Goal: Task Accomplishment & Management: Manage account settings

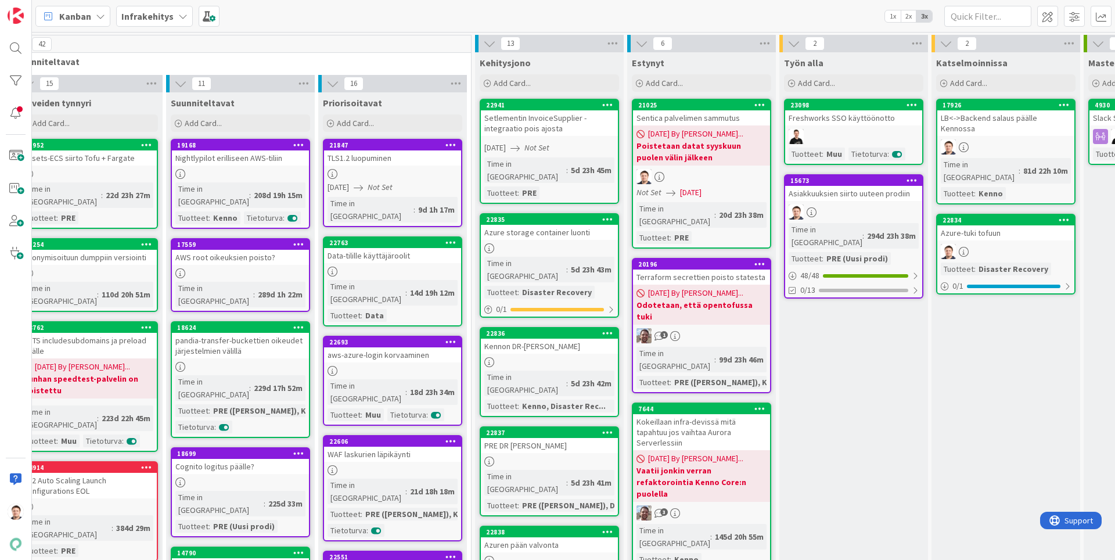
scroll to position [0, 47]
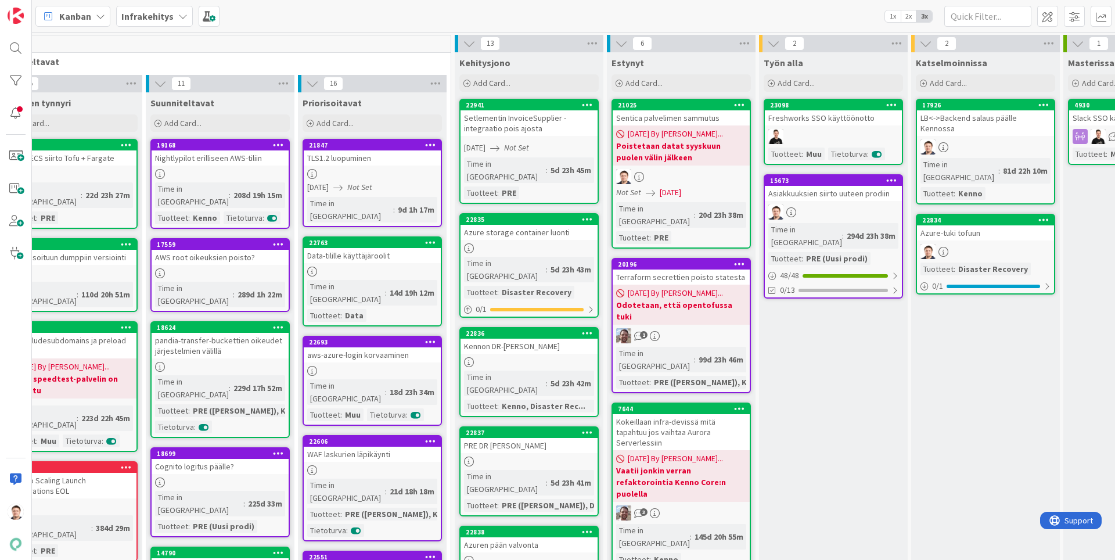
click at [518, 225] on div "Azure storage container luonti" at bounding box center [529, 232] width 137 height 15
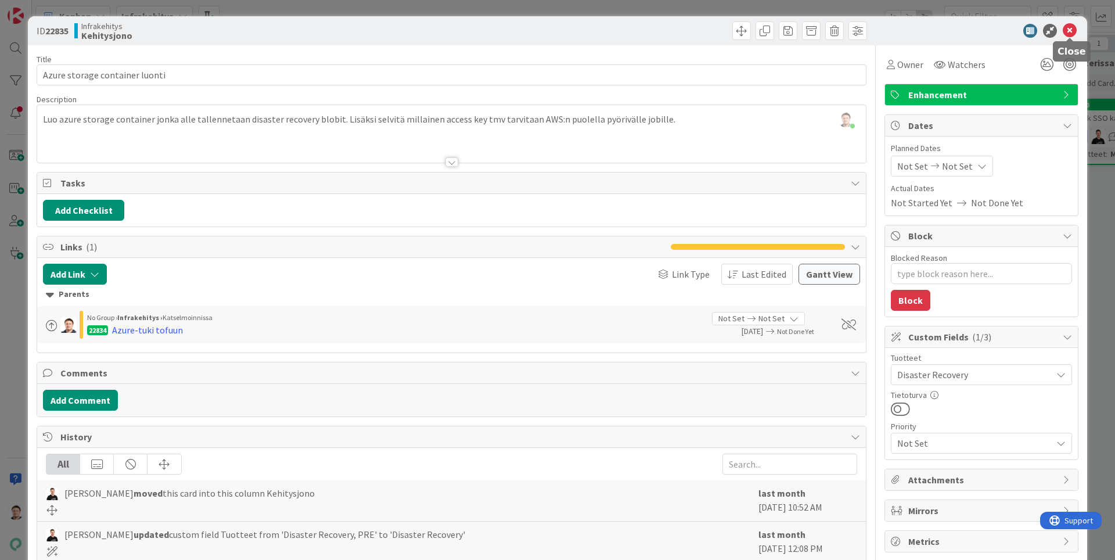
click at [1073, 35] on icon at bounding box center [1070, 31] width 14 height 14
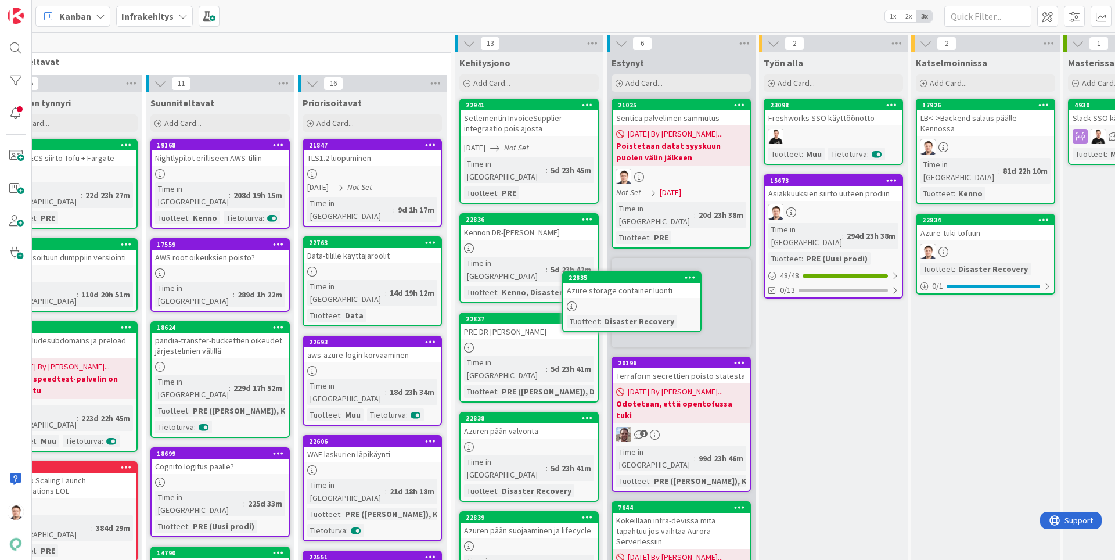
scroll to position [0, 66]
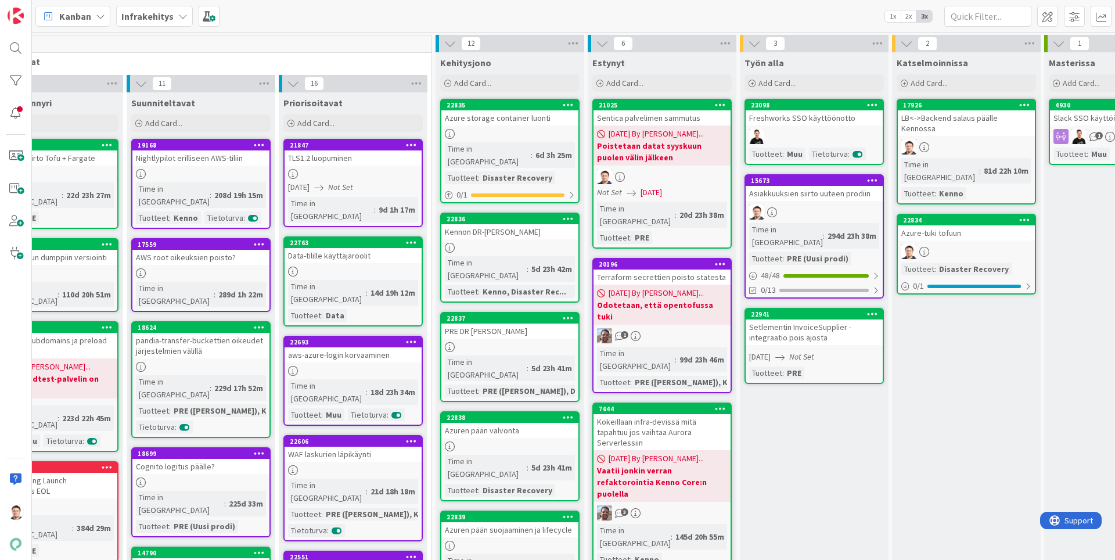
click at [834, 324] on div "Setlementin InvoiceSupplier -integraatio pois ajosta" at bounding box center [814, 332] width 137 height 26
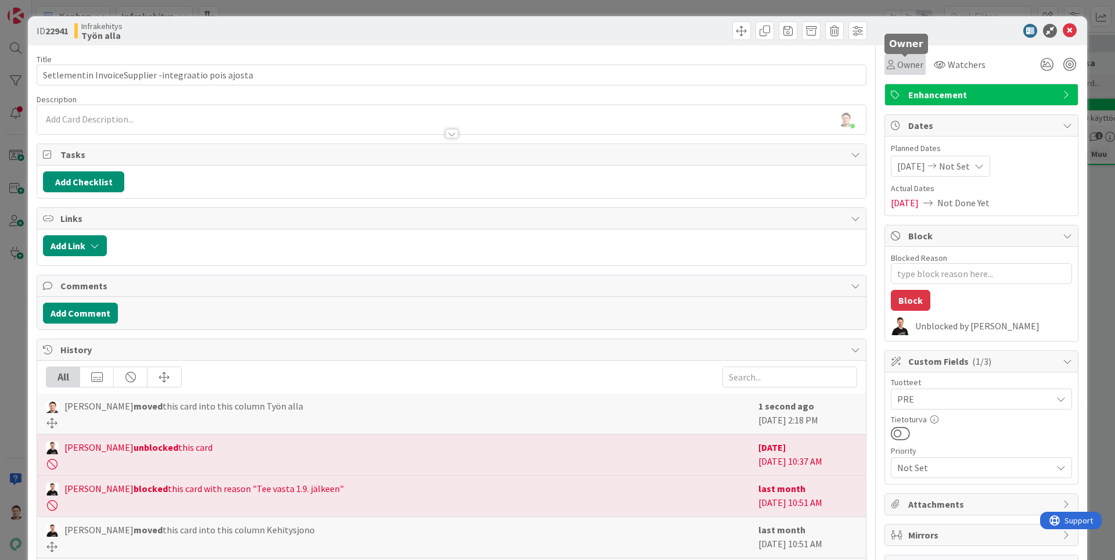
click at [898, 67] on span "Owner" at bounding box center [910, 64] width 26 height 14
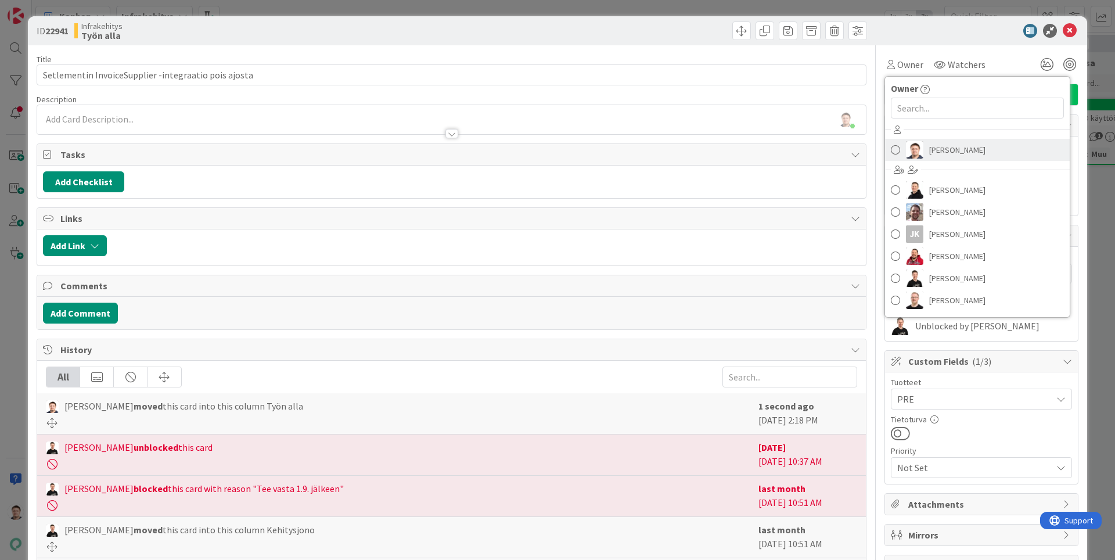
click at [955, 147] on span "[PERSON_NAME]" at bounding box center [957, 149] width 56 height 17
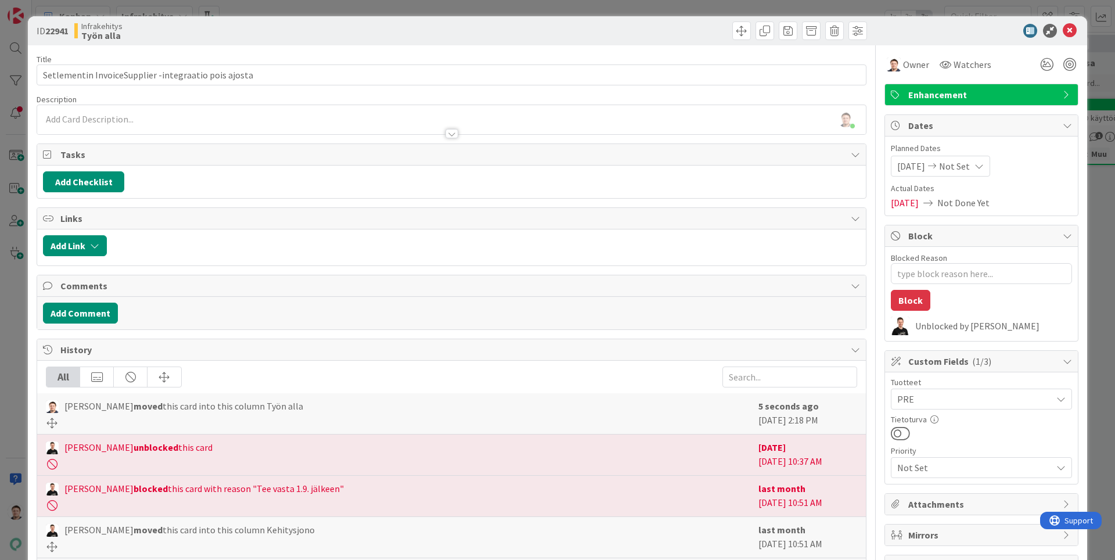
click at [594, 34] on div at bounding box center [661, 30] width 412 height 19
click at [1071, 35] on icon at bounding box center [1070, 31] width 14 height 14
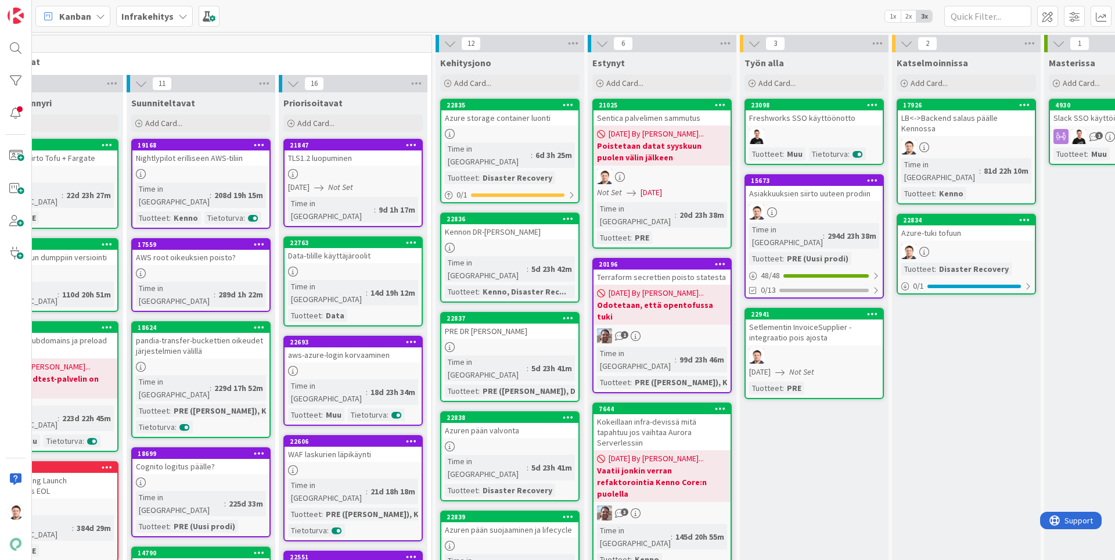
click at [827, 319] on div "Setlementin InvoiceSupplier -integraatio pois ajosta" at bounding box center [814, 332] width 137 height 26
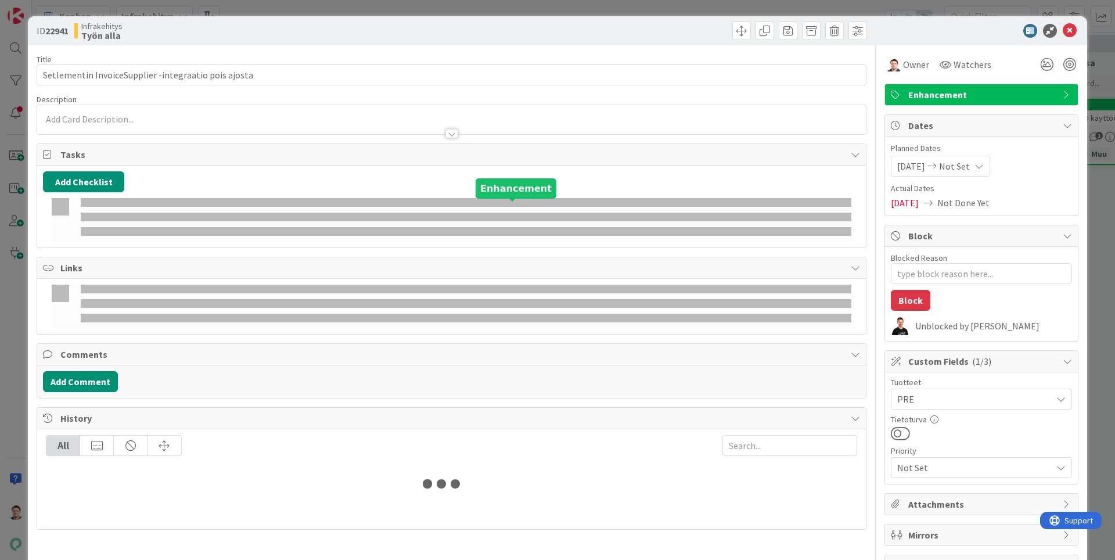
type textarea "x"
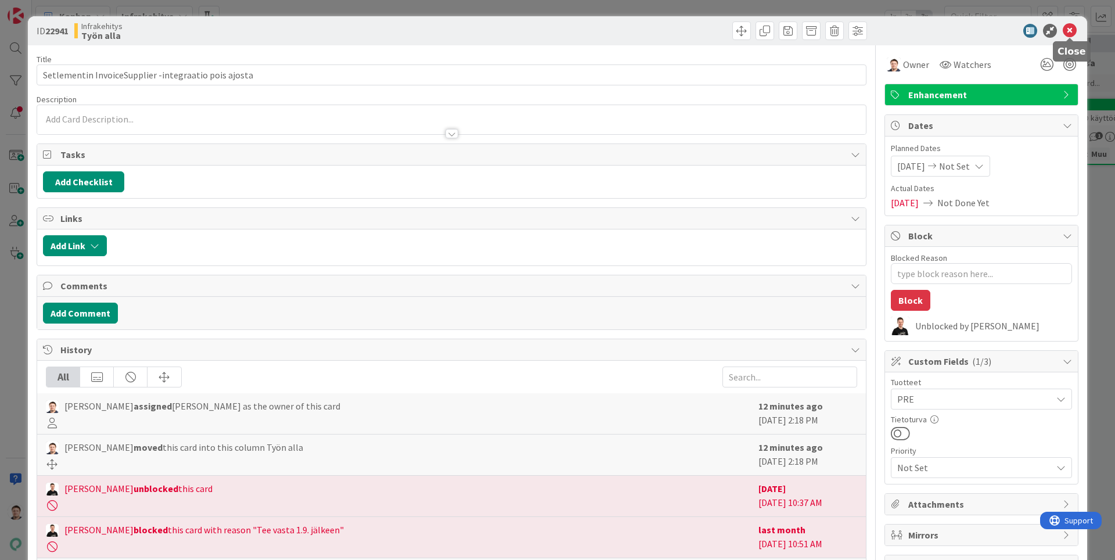
click at [1064, 27] on icon at bounding box center [1070, 31] width 14 height 14
